Goal: Task Accomplishment & Management: Manage account settings

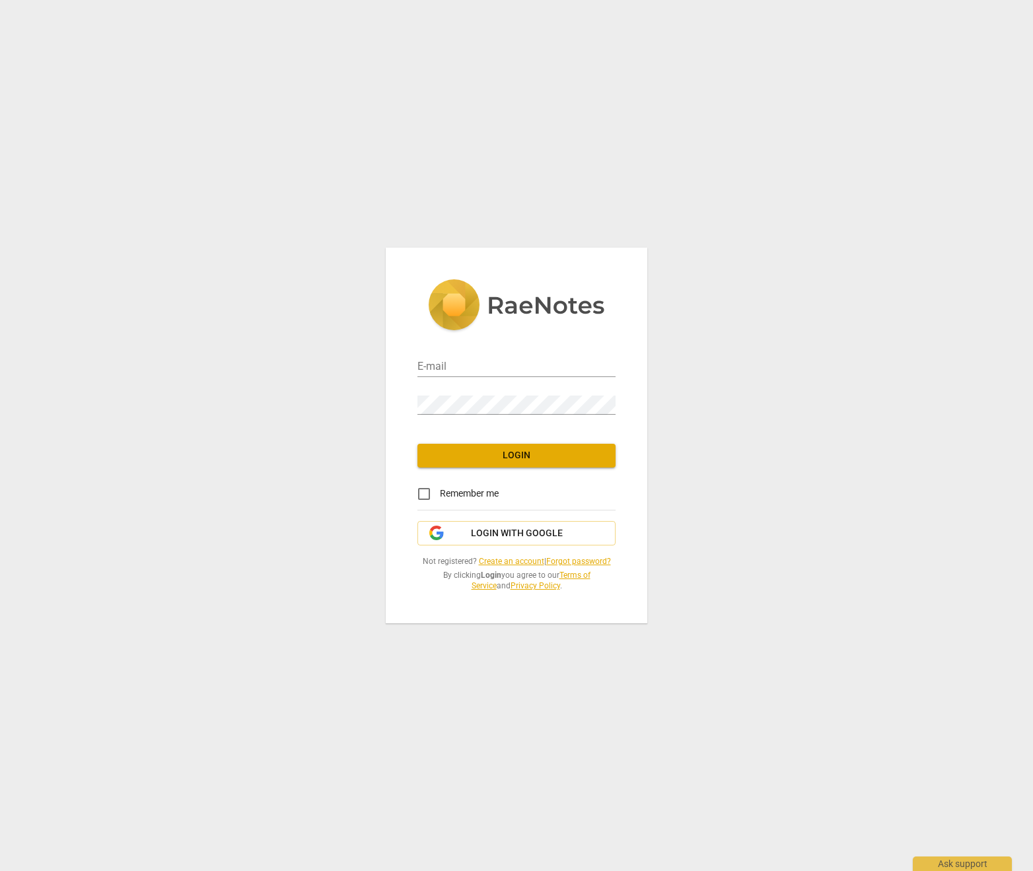
type input "admin@invitechange.com"
click at [563, 454] on span "Login" at bounding box center [516, 455] width 177 height 13
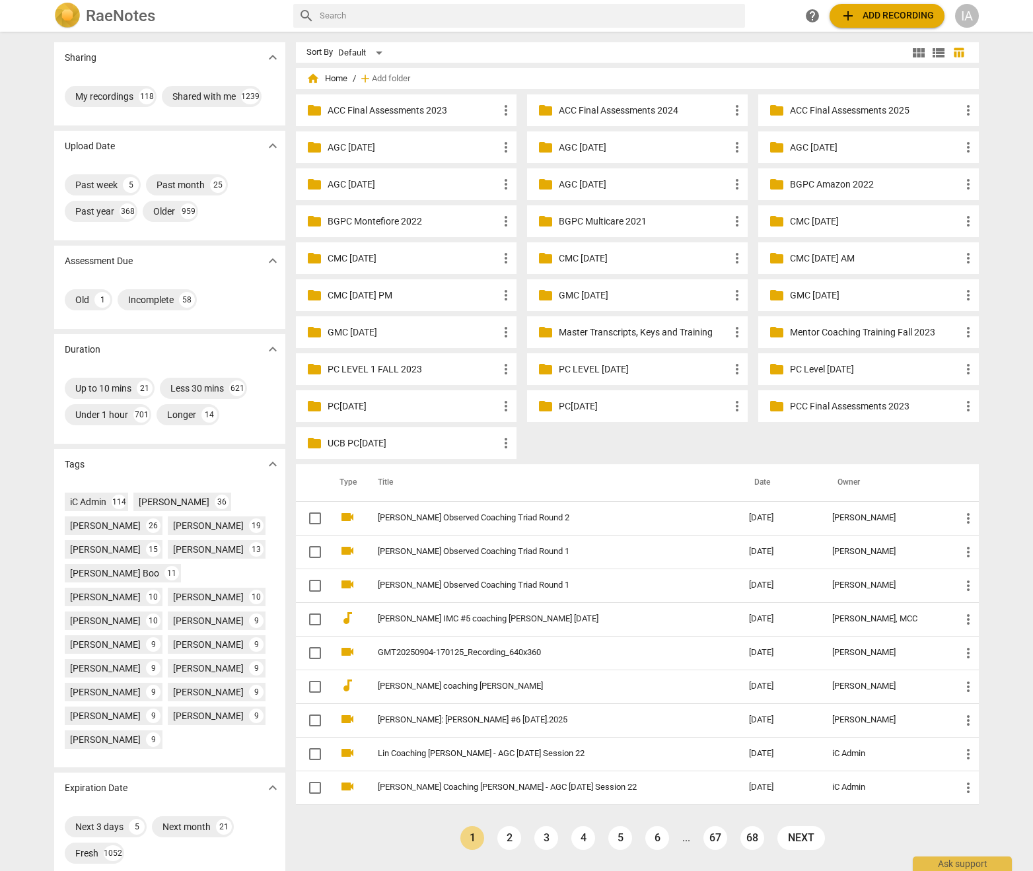
click at [588, 20] on input "text" at bounding box center [530, 15] width 420 height 21
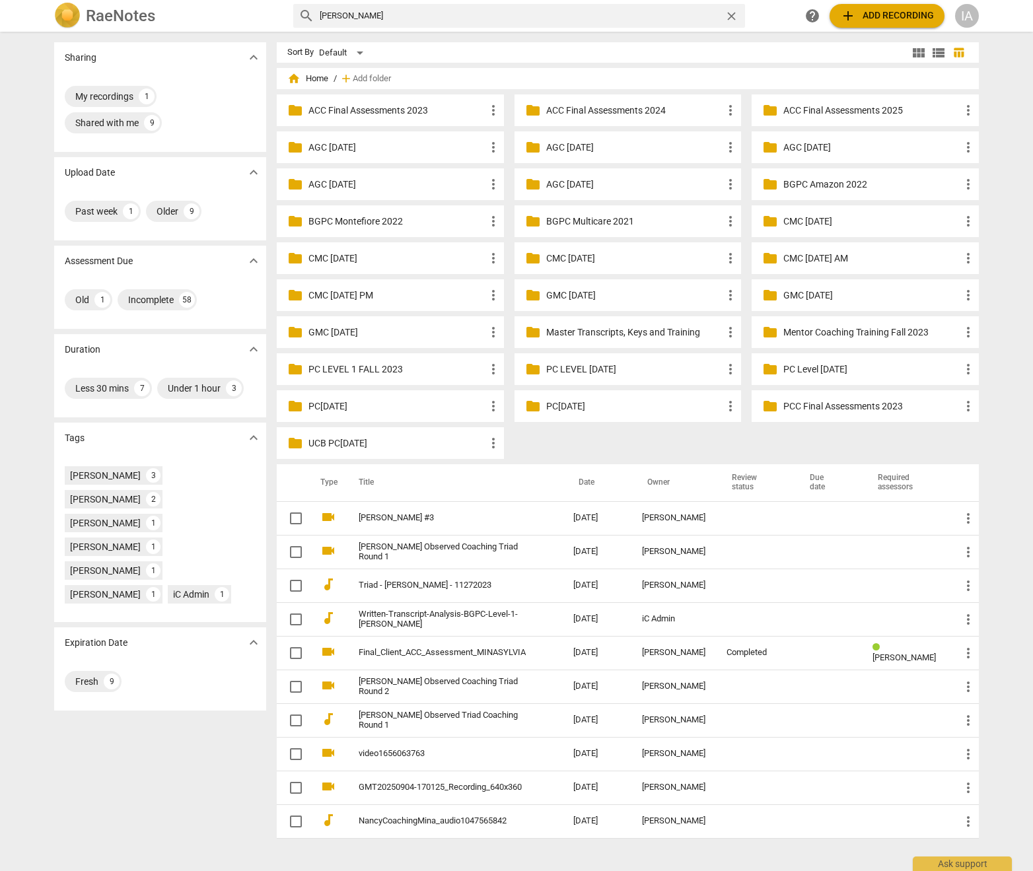
click at [588, 481] on th "Date" at bounding box center [597, 482] width 69 height 37
click at [538, 20] on input "rory" at bounding box center [519, 15] width 399 height 21
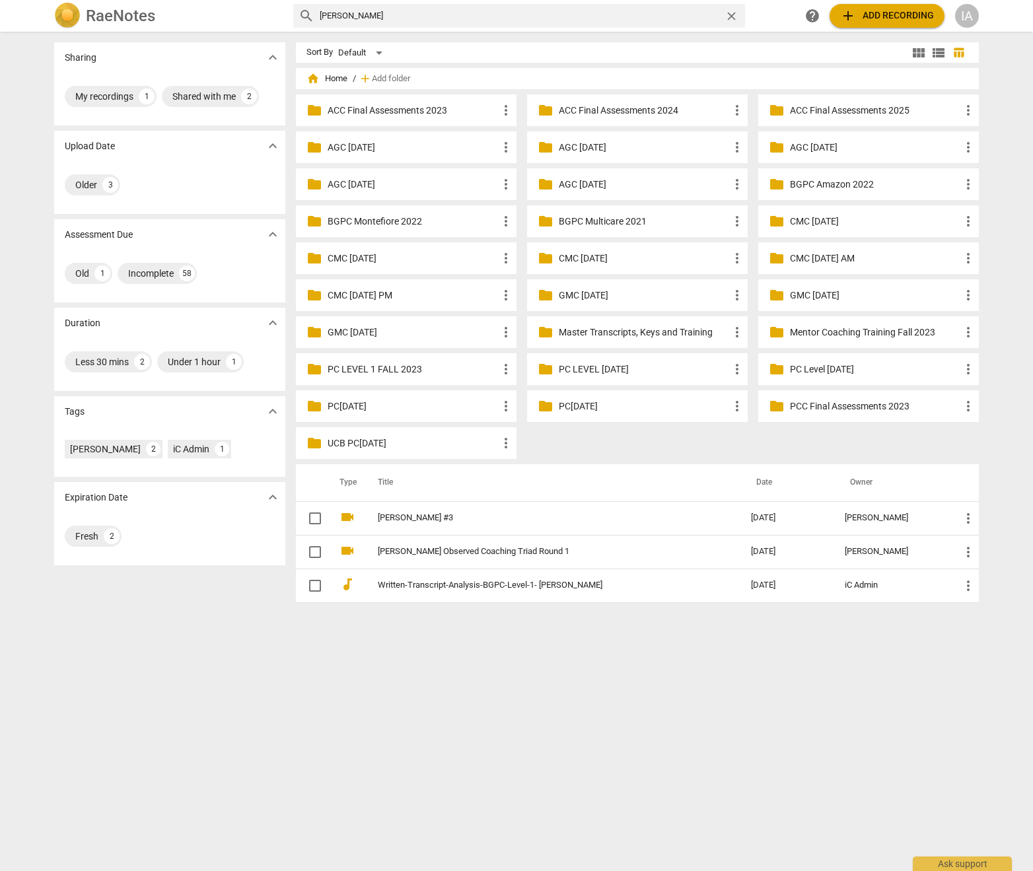
drag, startPoint x: 516, startPoint y: 20, endPoint x: 235, endPoint y: -1, distance: 281.4
click at [235, 0] on html "RaeNotes search rory sylvia close help add Add recording IA Sharing expand_more…" at bounding box center [516, 0] width 1033 height 0
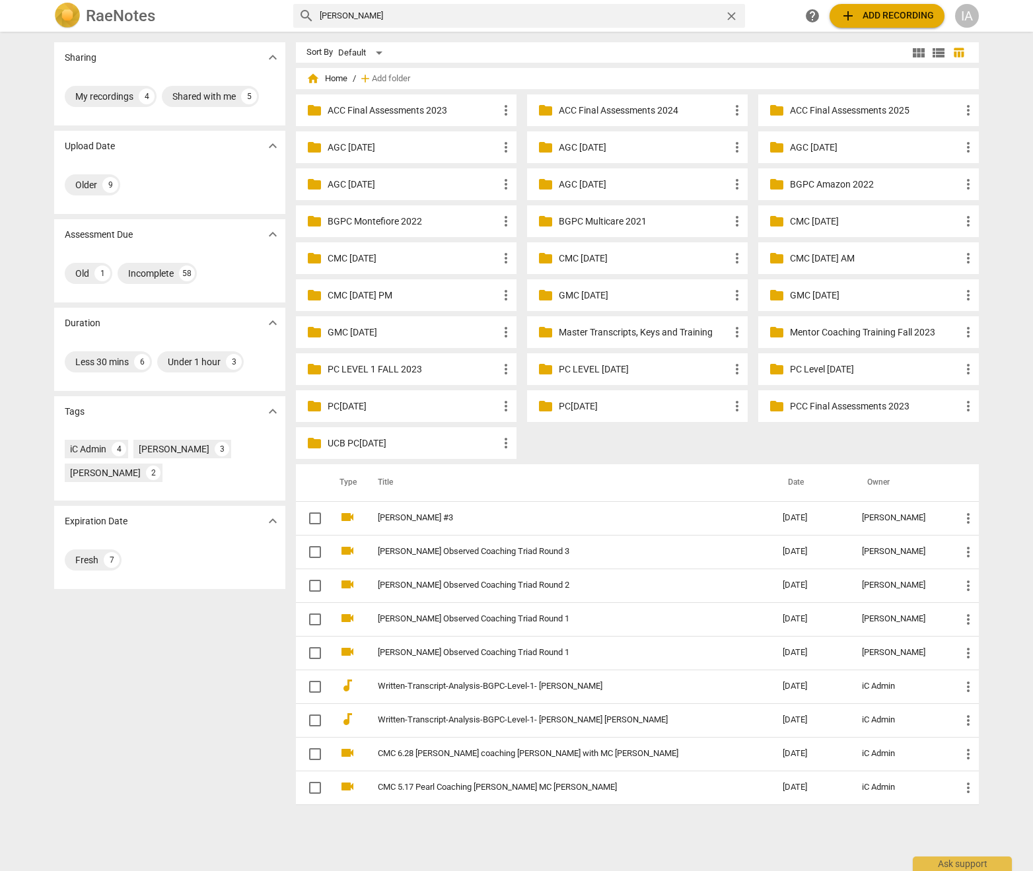
click at [406, 17] on input "sylvia" at bounding box center [519, 15] width 399 height 21
type input "rory"
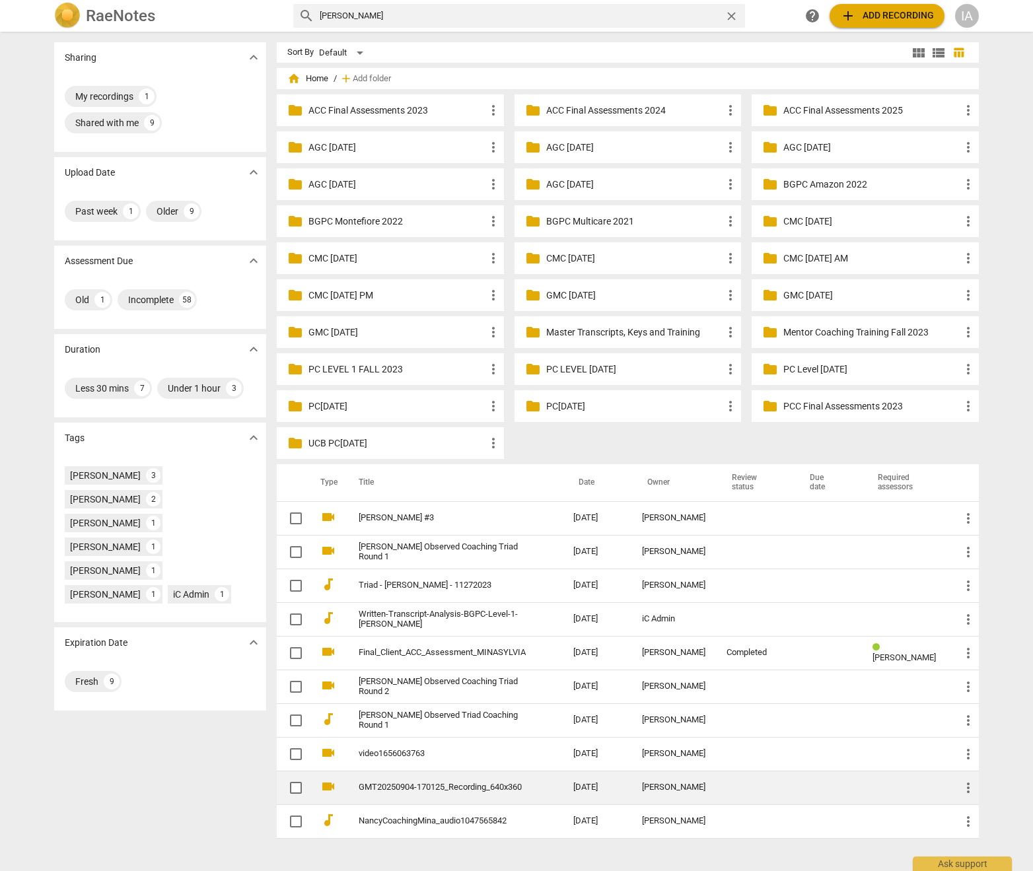
click at [533, 792] on td "GMT20250904-170125_Recording_640x360" at bounding box center [453, 787] width 220 height 34
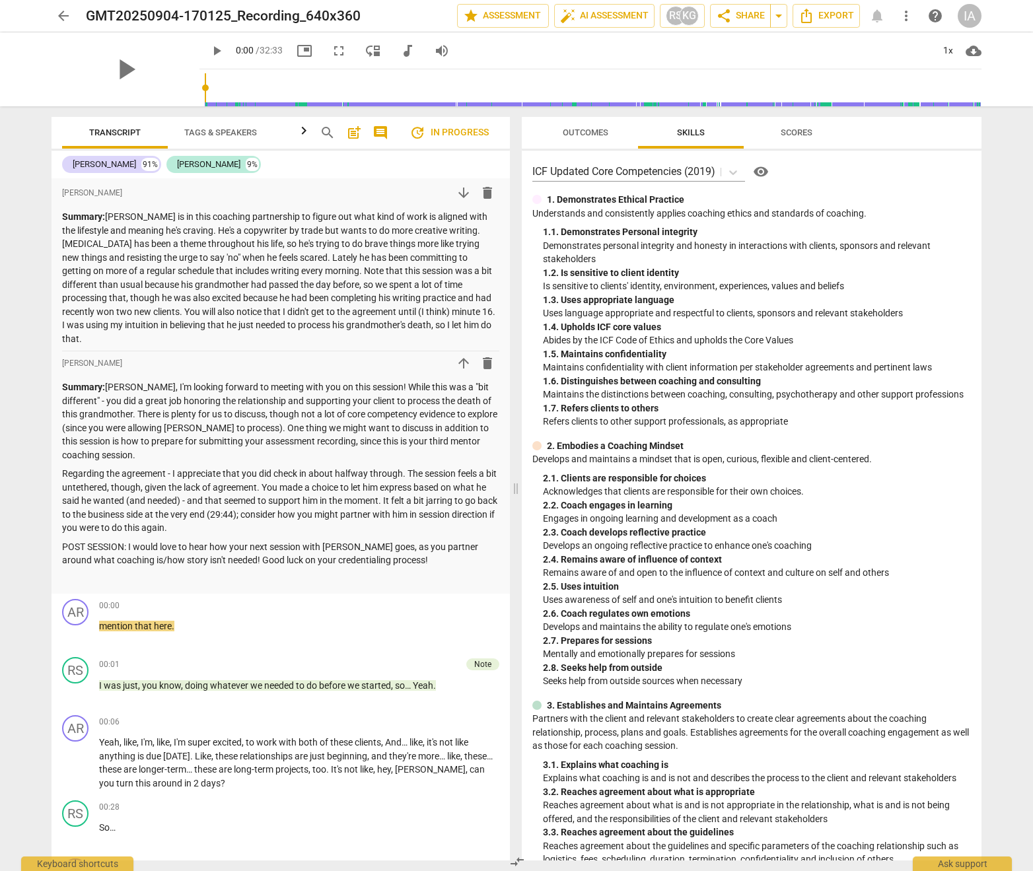
click at [60, 12] on span "arrow_back" at bounding box center [63, 16] width 16 height 16
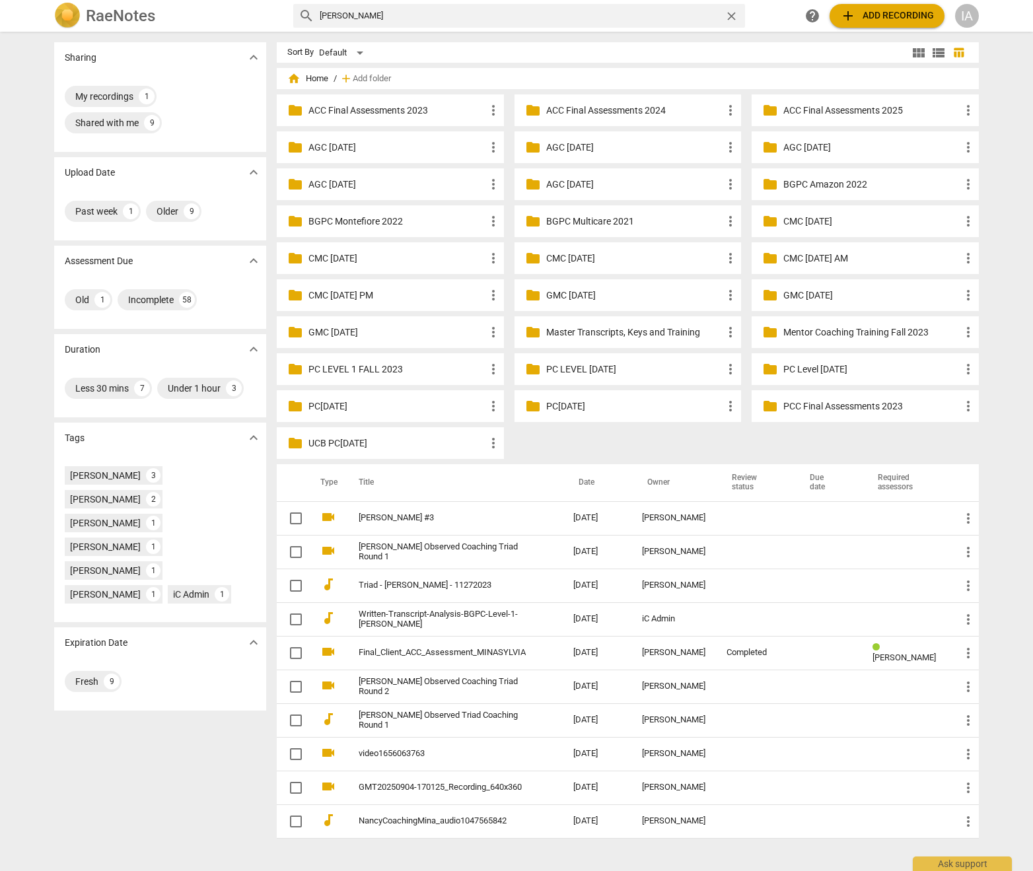
click at [106, 18] on h2 "RaeNotes" at bounding box center [120, 16] width 69 height 18
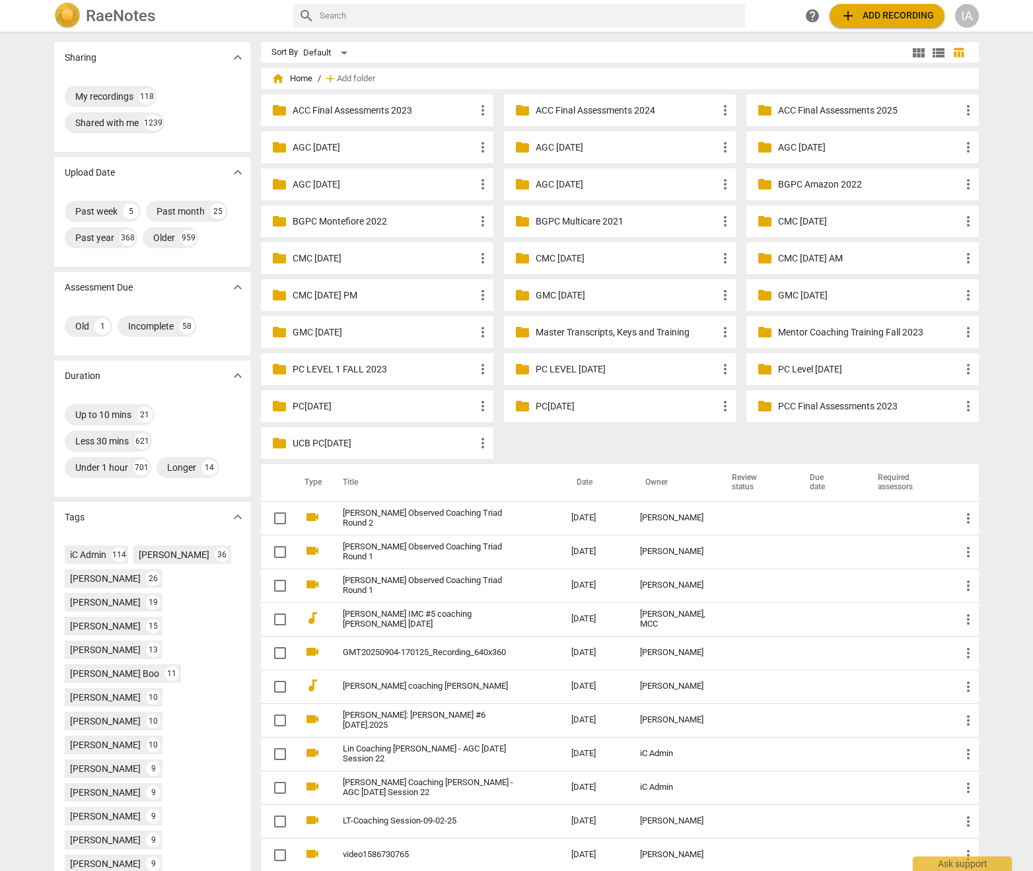
click at [362, 15] on input "text" at bounding box center [530, 15] width 420 height 21
type input "rory"
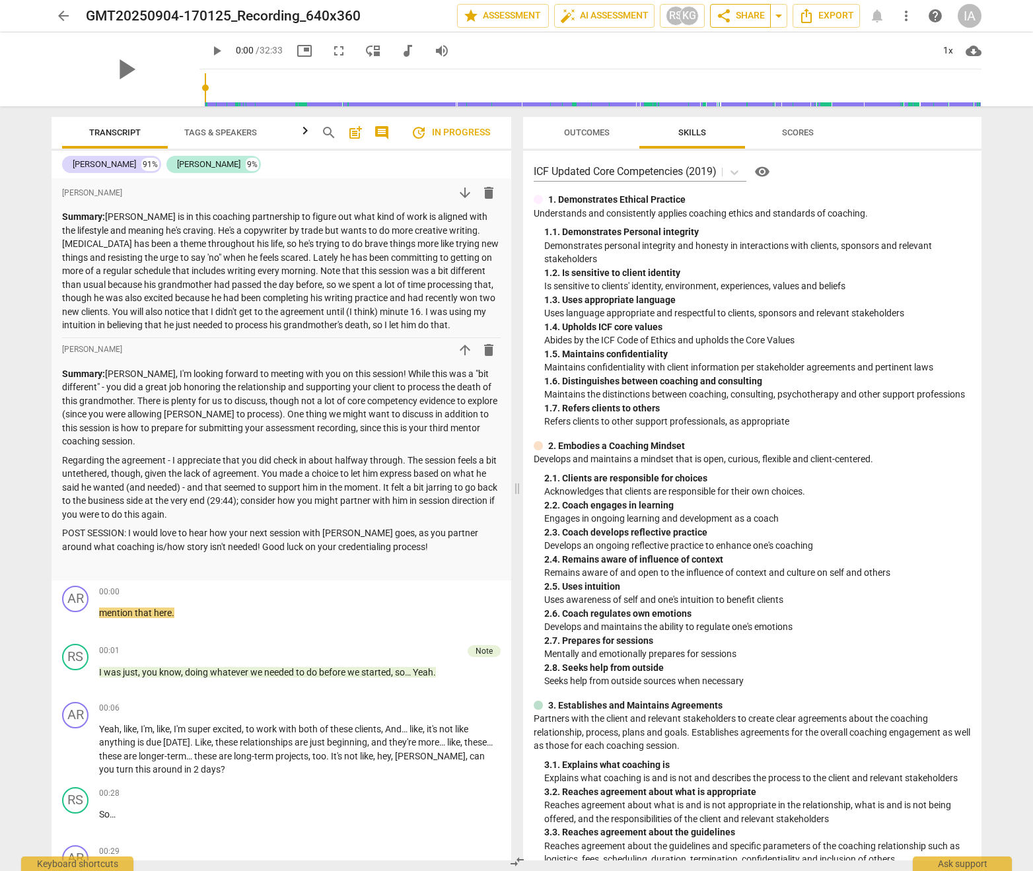
click at [738, 17] on span "share Share" at bounding box center [740, 16] width 49 height 16
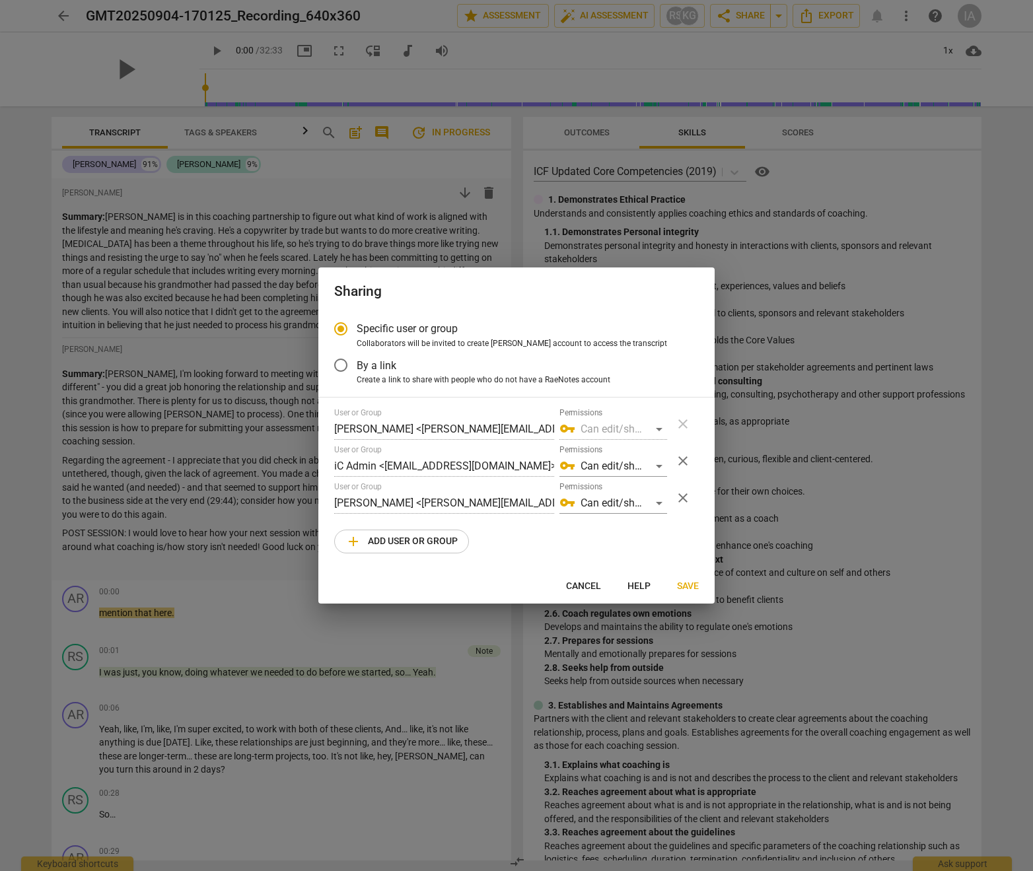
click at [580, 576] on button "Cancel" at bounding box center [583, 586] width 56 height 24
radio input "false"
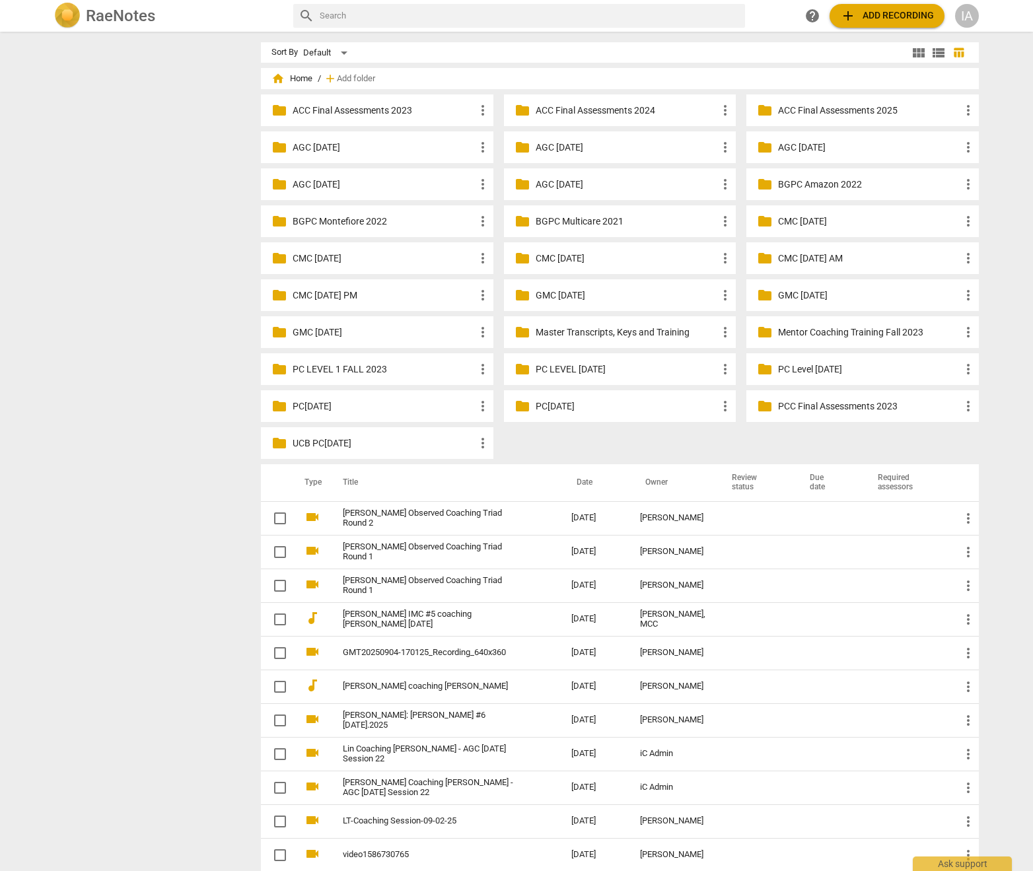
click at [969, 19] on div "IA" at bounding box center [967, 16] width 24 height 24
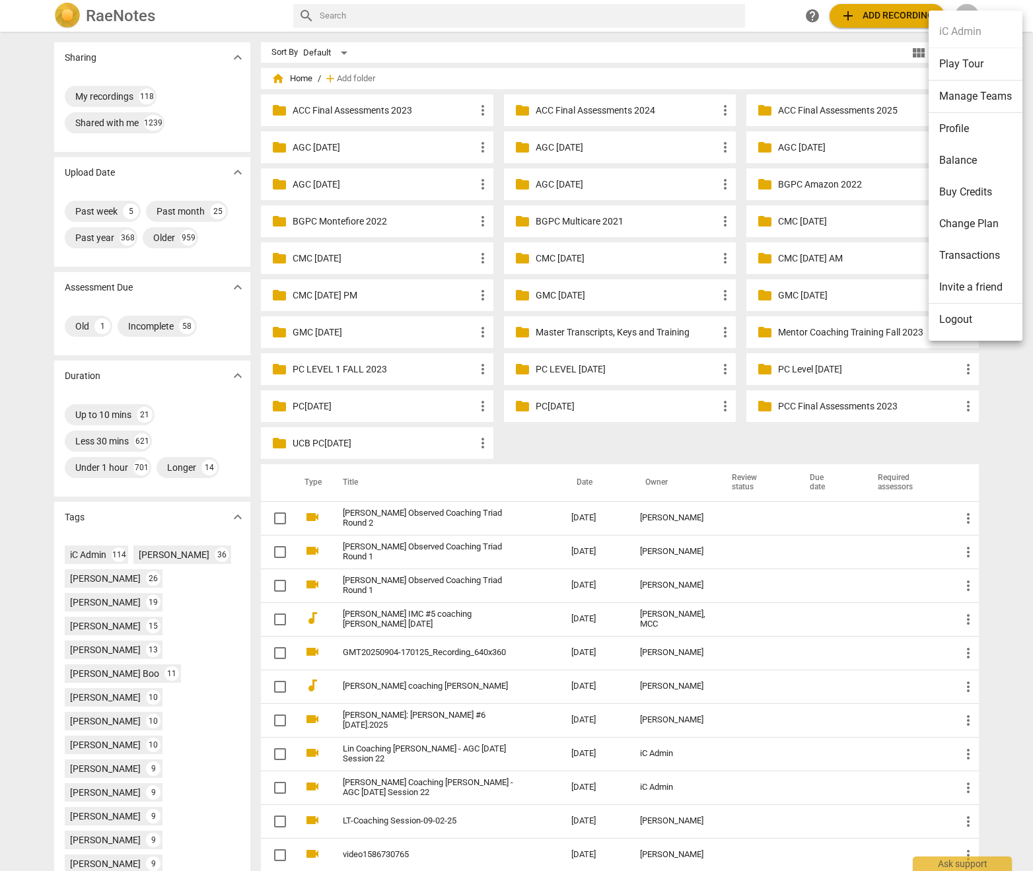
click at [953, 326] on li "Logout" at bounding box center [975, 320] width 94 height 32
